Goal: Transaction & Acquisition: Purchase product/service

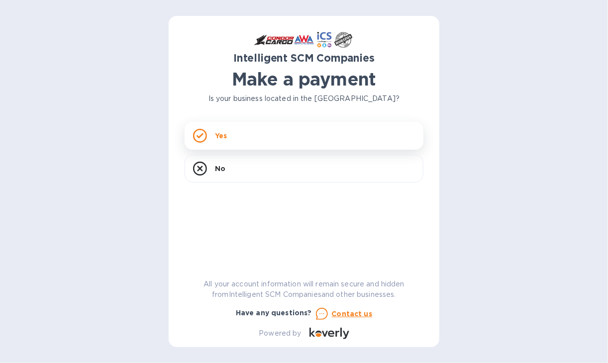
click at [220, 141] on div "Yes" at bounding box center [304, 136] width 239 height 28
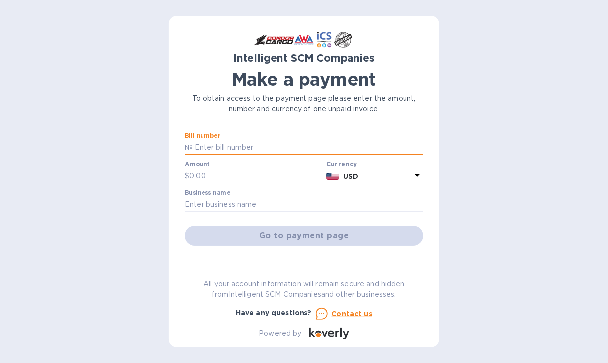
click at [249, 147] on input "text" at bounding box center [308, 147] width 231 height 15
type input "s00503586"
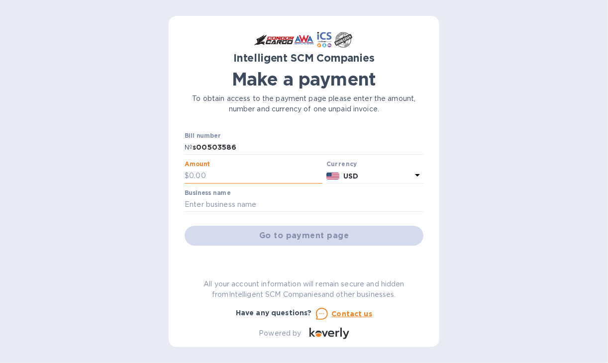
click at [238, 172] on input "text" at bounding box center [255, 176] width 133 height 15
type input "325"
click at [200, 207] on input "text" at bounding box center [304, 205] width 239 height 15
type input "Ahtna Infrastructure and Technologies"
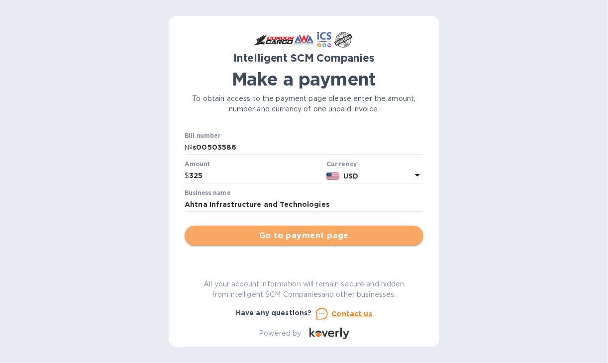
click at [313, 232] on span "Go to payment page" at bounding box center [304, 236] width 223 height 12
